Goal: Task Accomplishment & Management: Complete application form

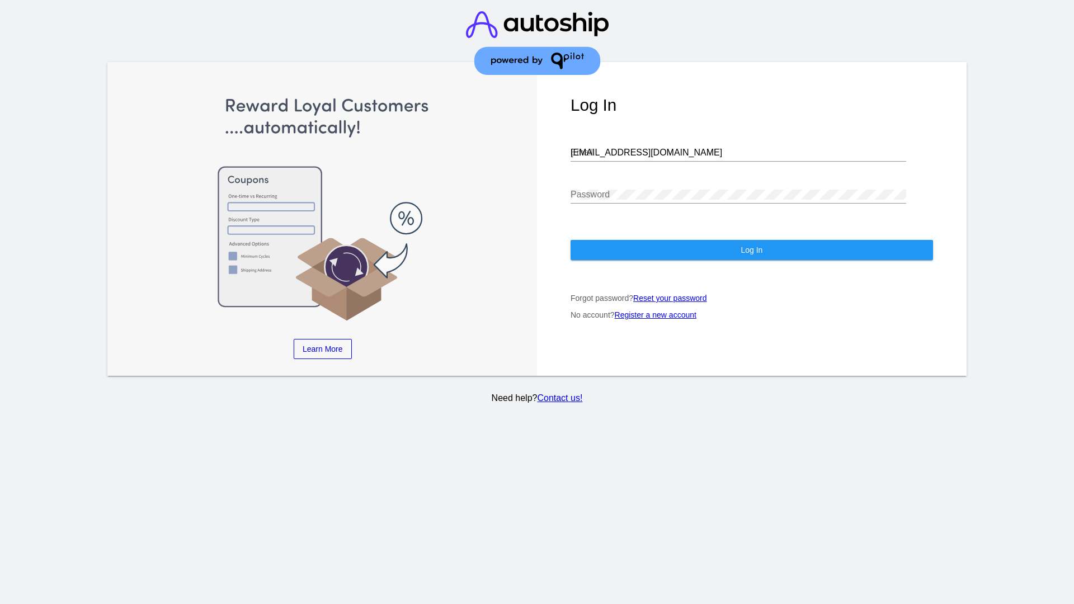
type input "jr@patternsinthecloud.com"
click at [751, 250] on span "Log In" at bounding box center [752, 250] width 22 height 9
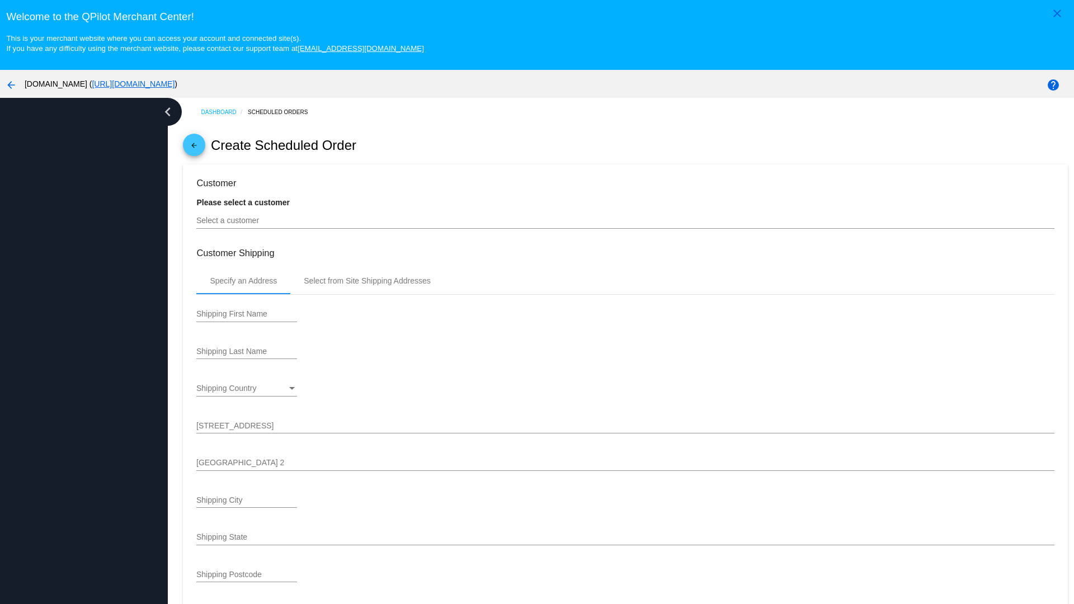
type input "[DATE]"
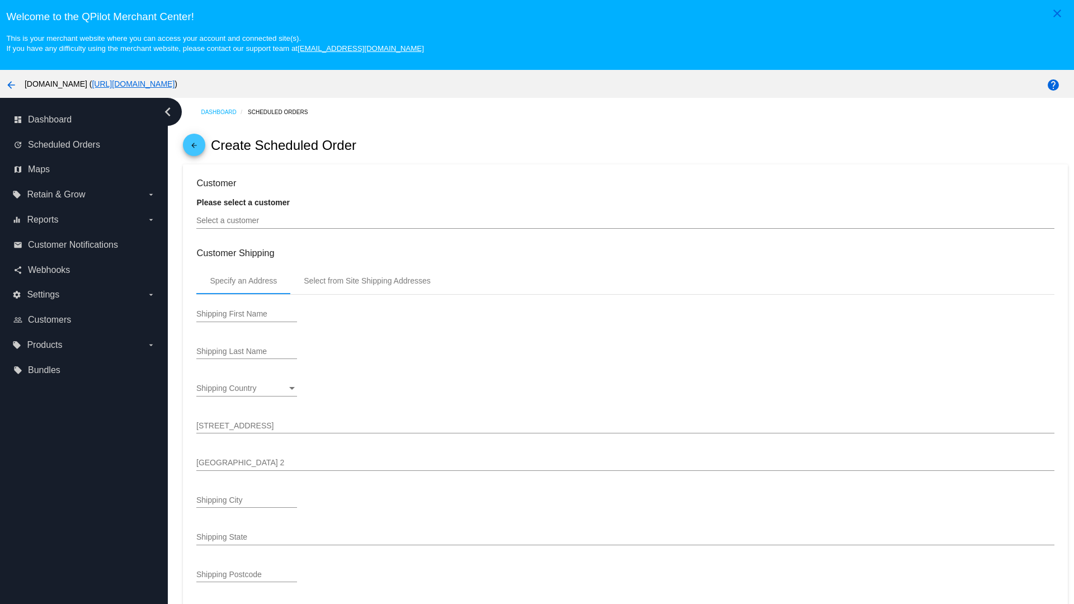
click at [626, 220] on input "Select a customer" at bounding box center [625, 221] width 858 height 9
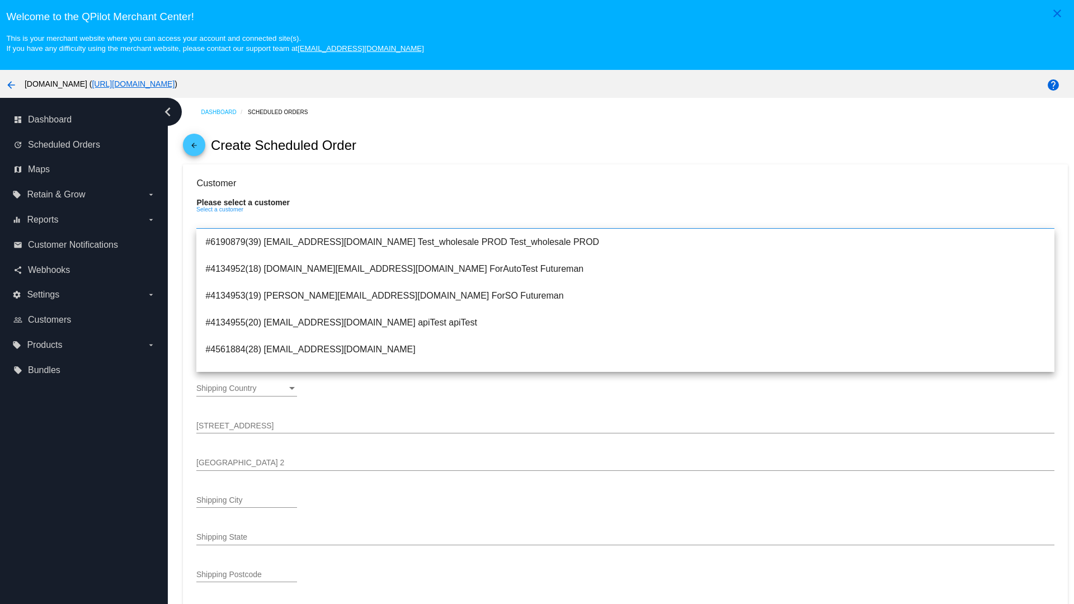
type input "ForSO"
type input "Futureman"
type input "[STREET_ADDRESS]"
type input "[GEOGRAPHIC_DATA][PERSON_NAME]"
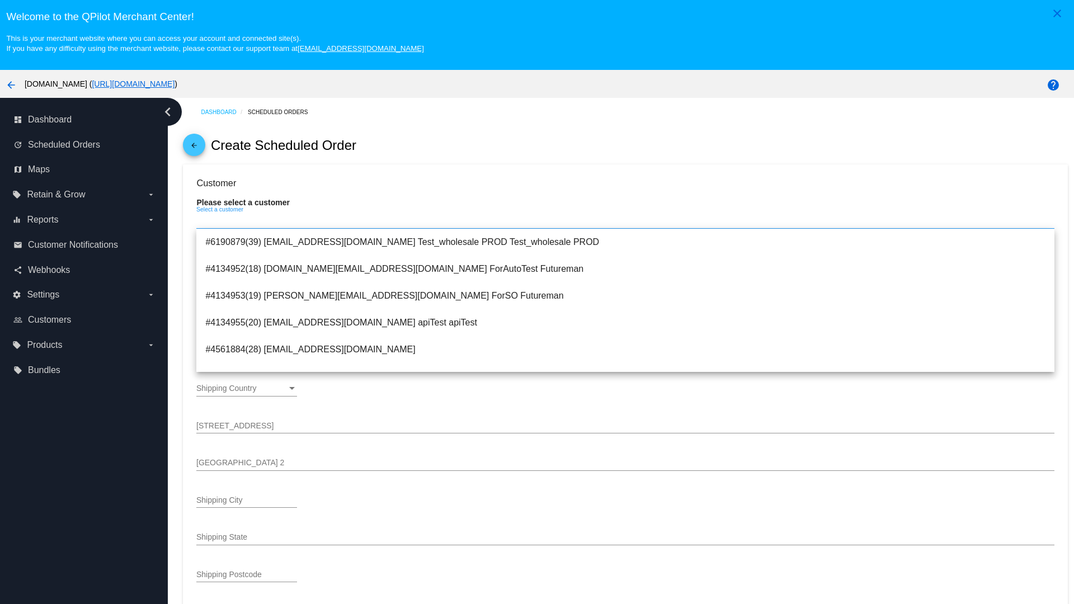
type input "95131"
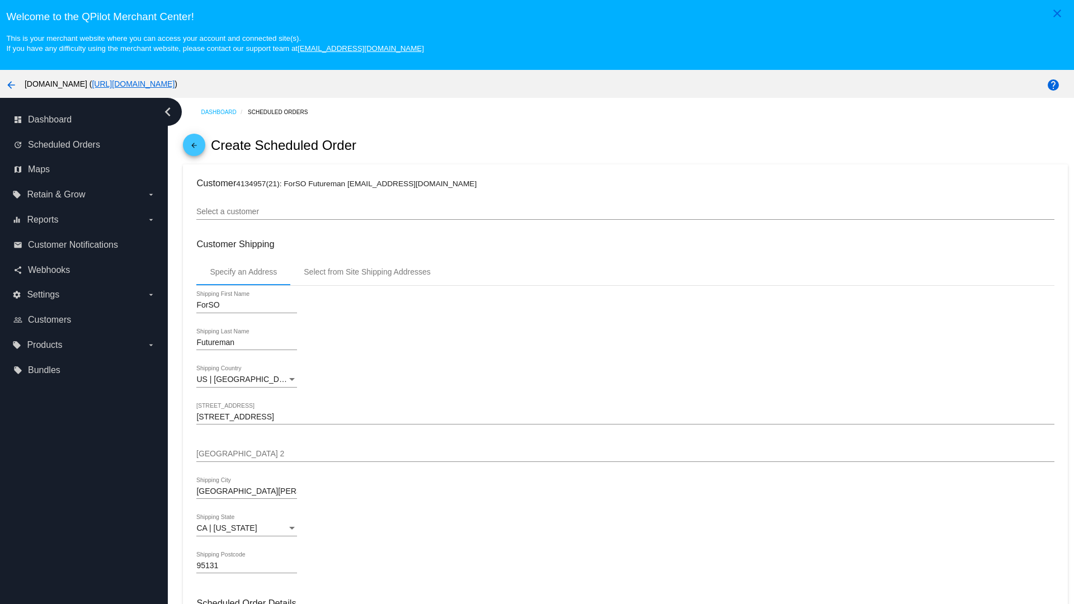
scroll to position [396, 0]
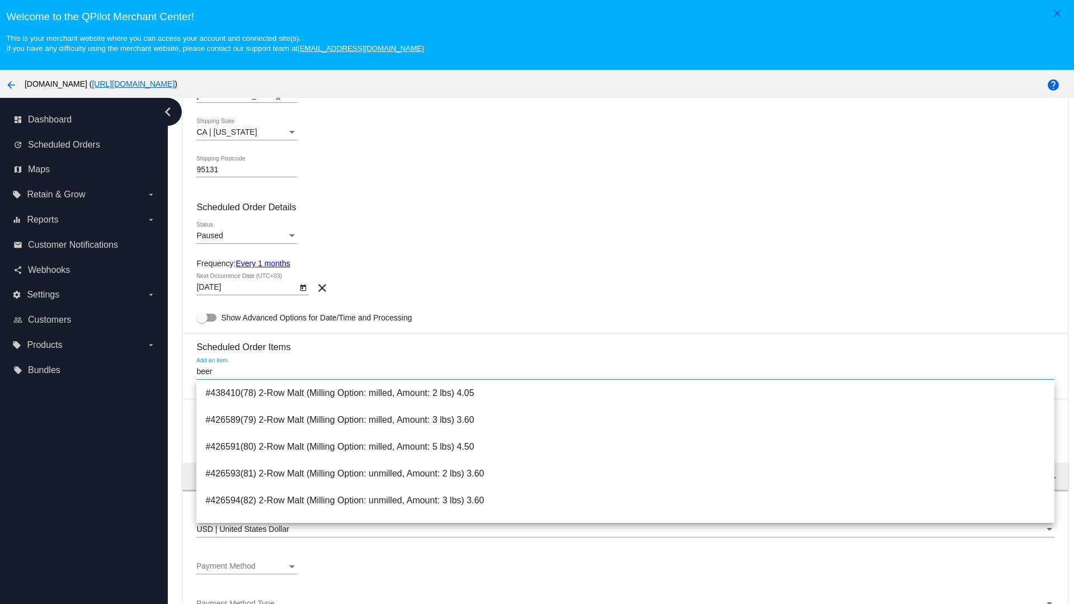
type input "beer"
